Goal: Check status: Check status

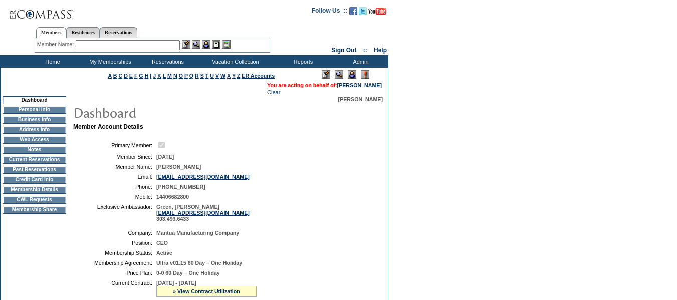
click at [51, 163] on td "Current Reservations" at bounding box center [35, 160] width 64 height 8
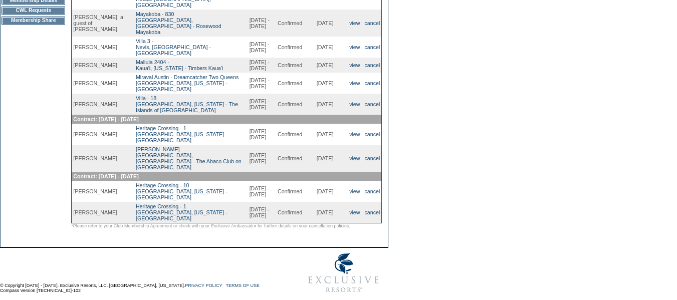
scroll to position [200, 0]
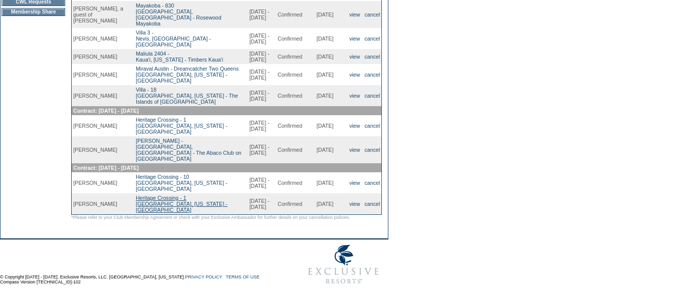
click at [175, 213] on link "Heritage Crossing - 1 [GEOGRAPHIC_DATA], [US_STATE] - [GEOGRAPHIC_DATA]" at bounding box center [182, 204] width 92 height 18
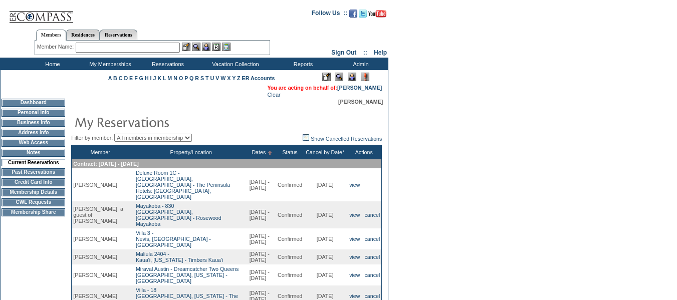
scroll to position [199, 0]
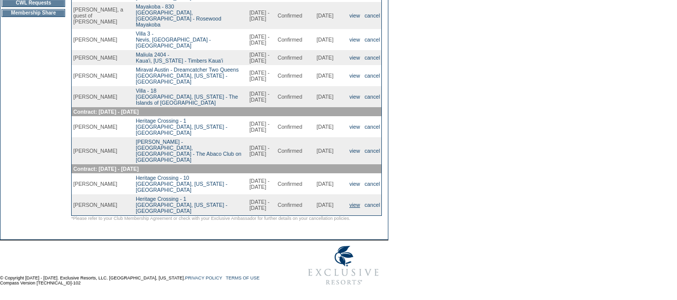
click at [355, 208] on link "view" at bounding box center [354, 205] width 11 height 6
